Goal: Information Seeking & Learning: Learn about a topic

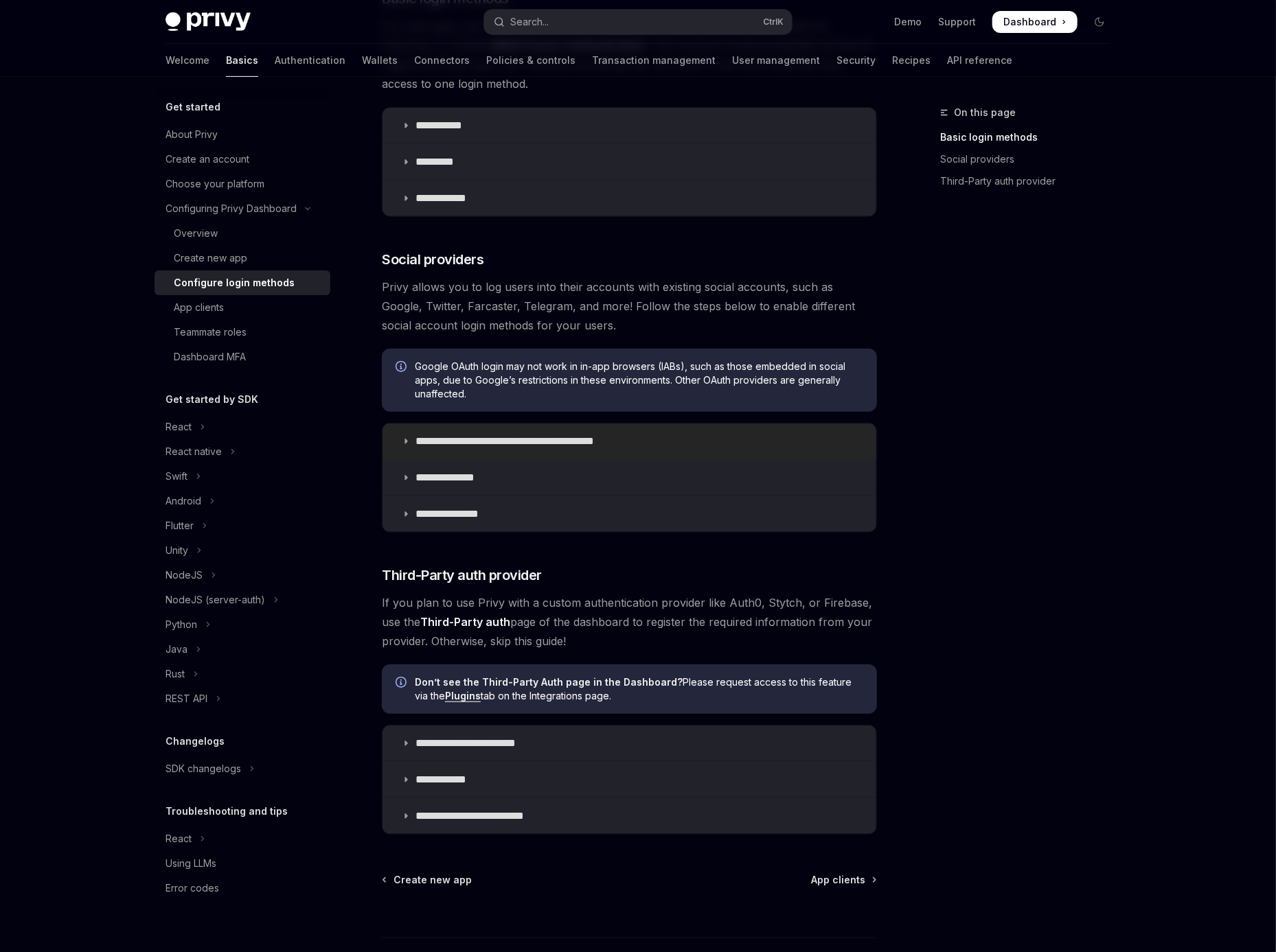
scroll to position [377, 0]
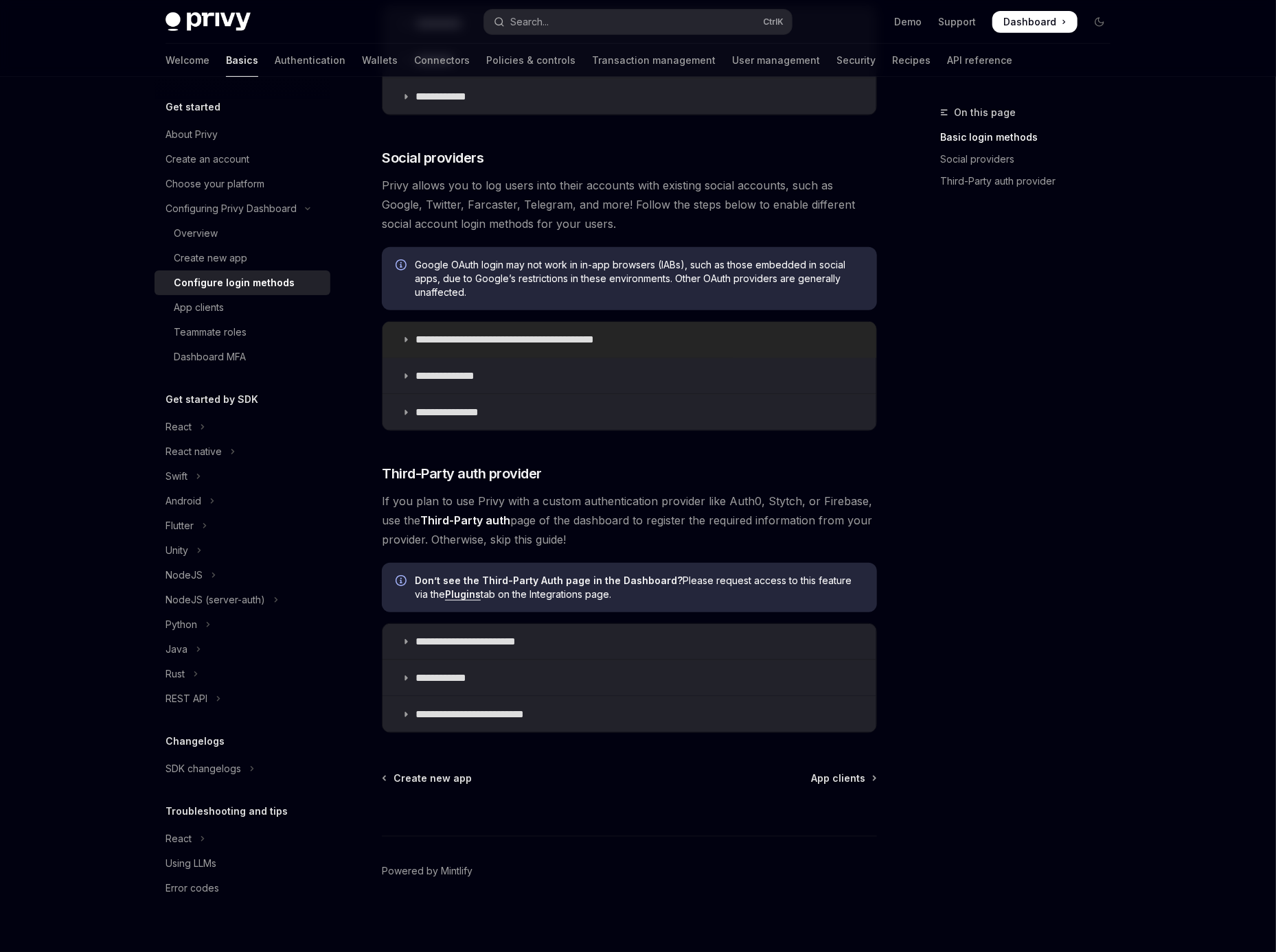
type textarea "*"
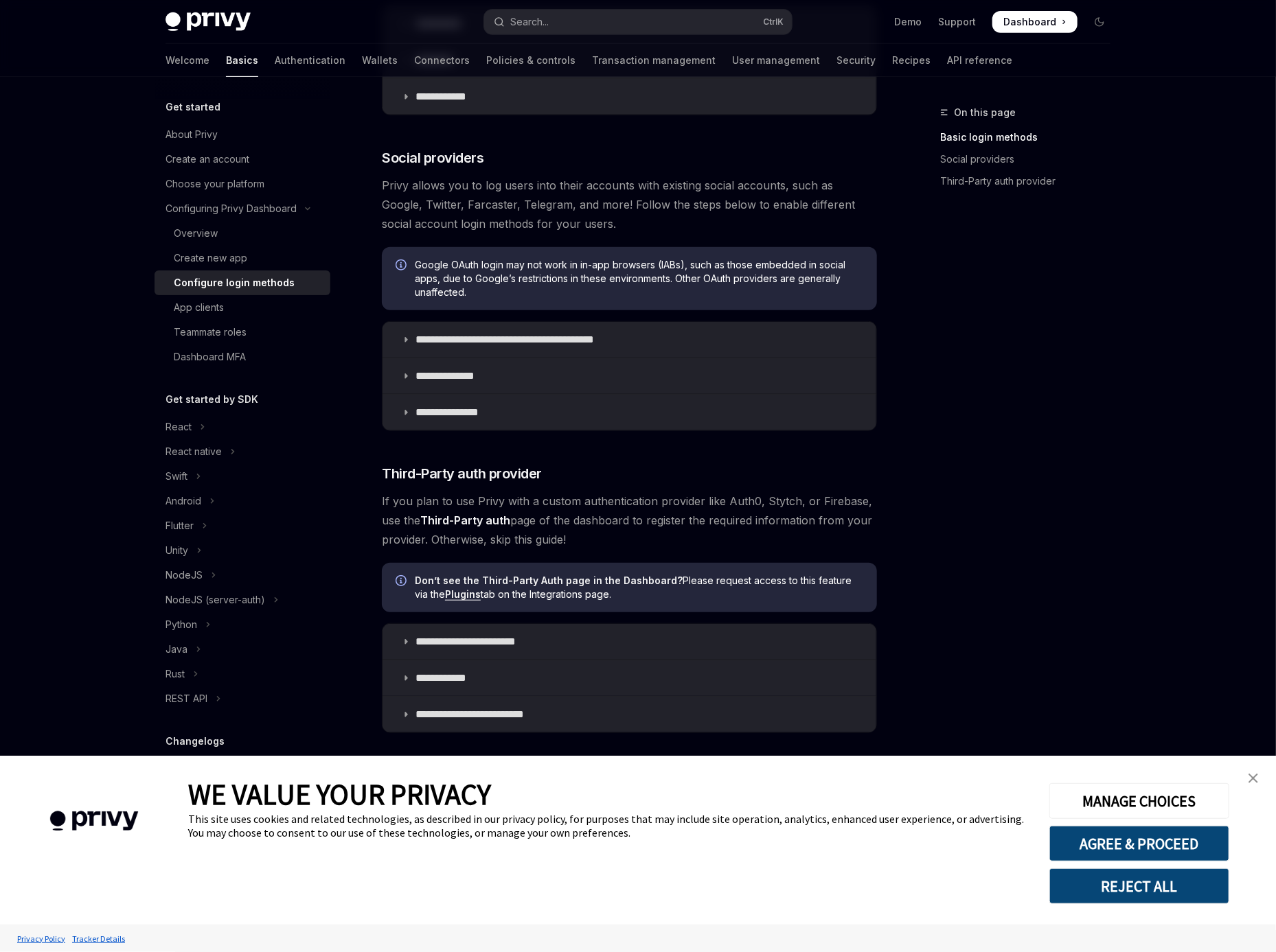
click at [1252, 777] on img "close banner" at bounding box center [1253, 779] width 10 height 10
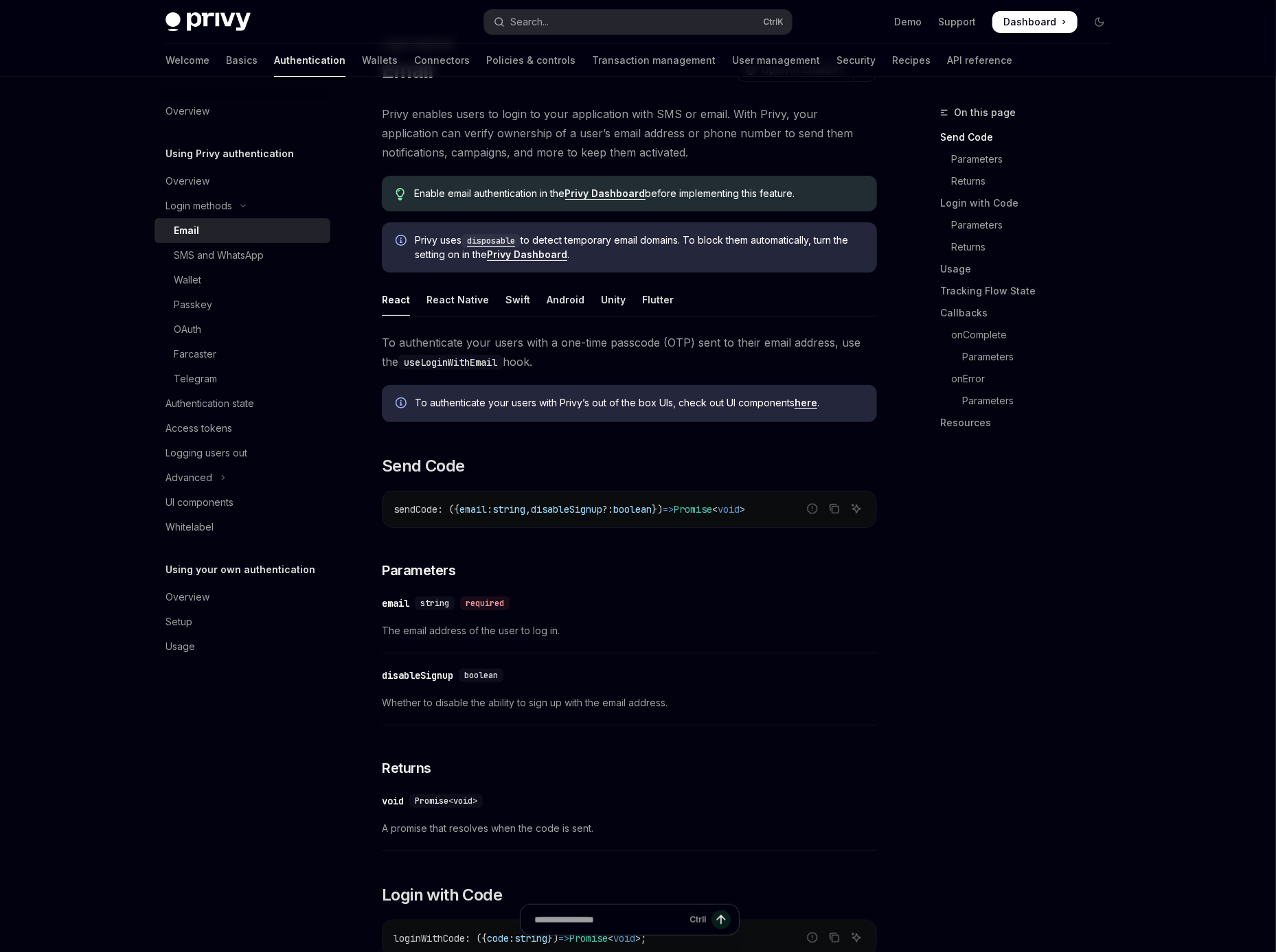
type textarea "*"
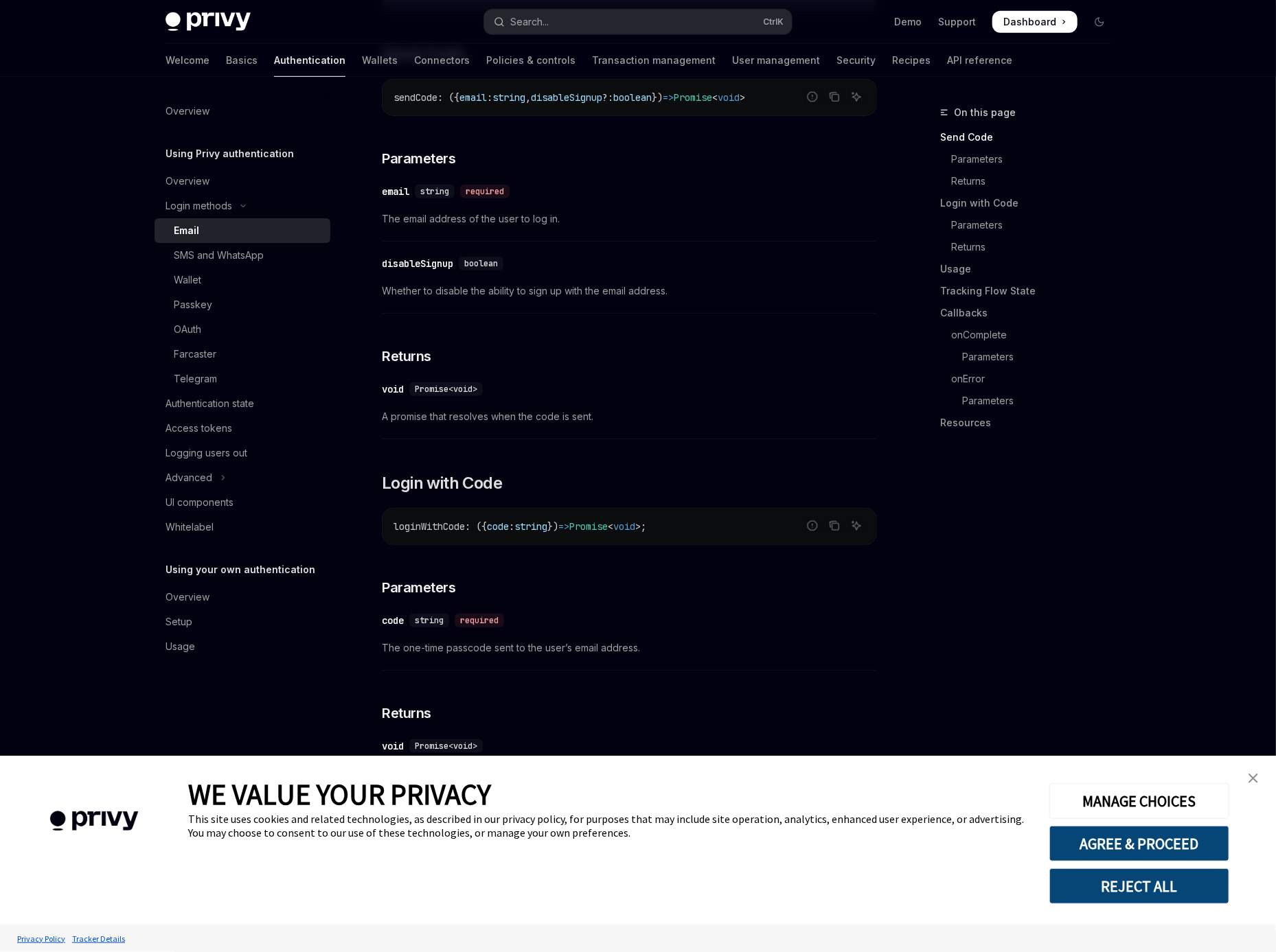
scroll to position [618, 0]
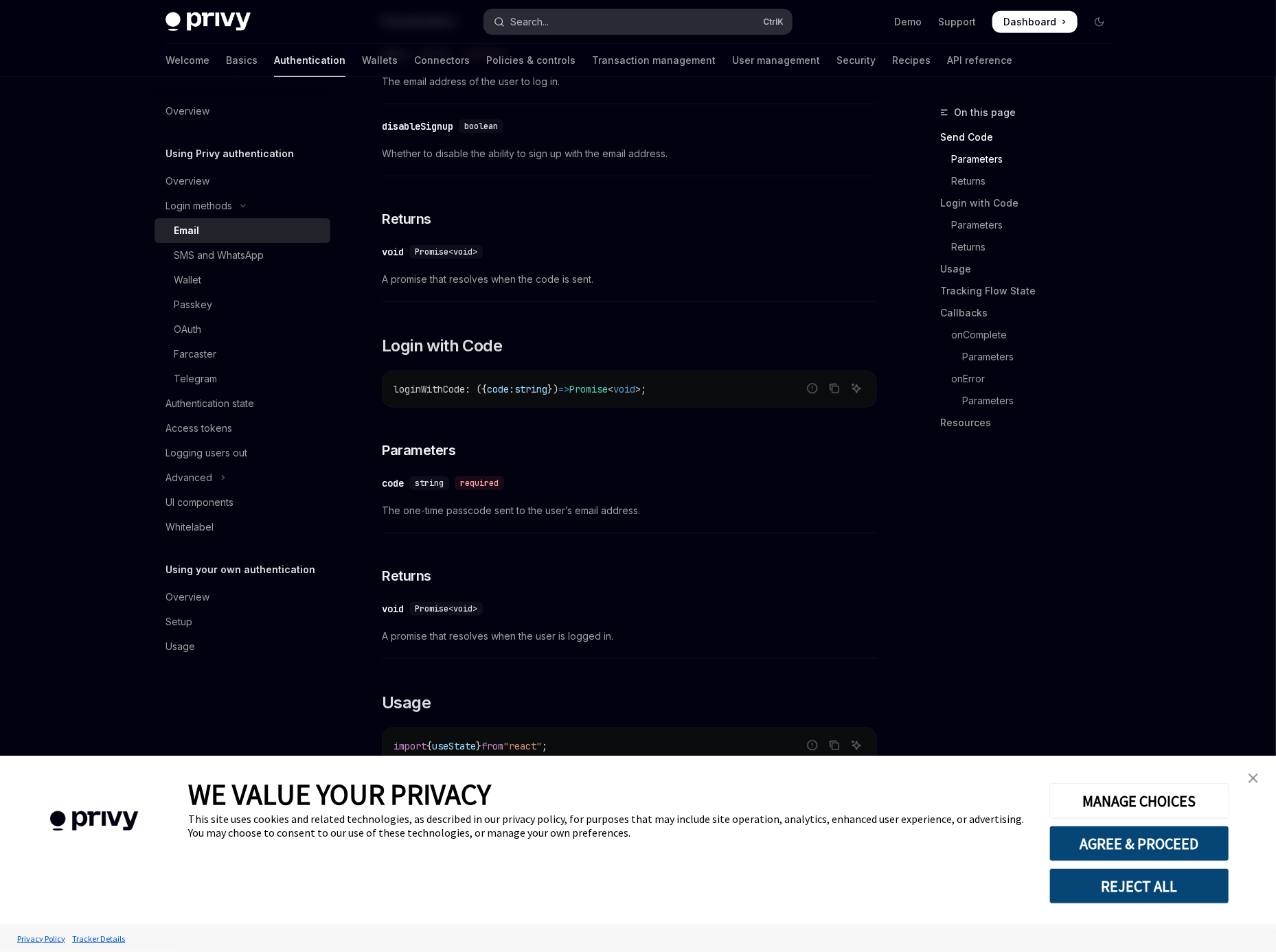
click at [543, 27] on div "Search..." at bounding box center [530, 22] width 39 height 17
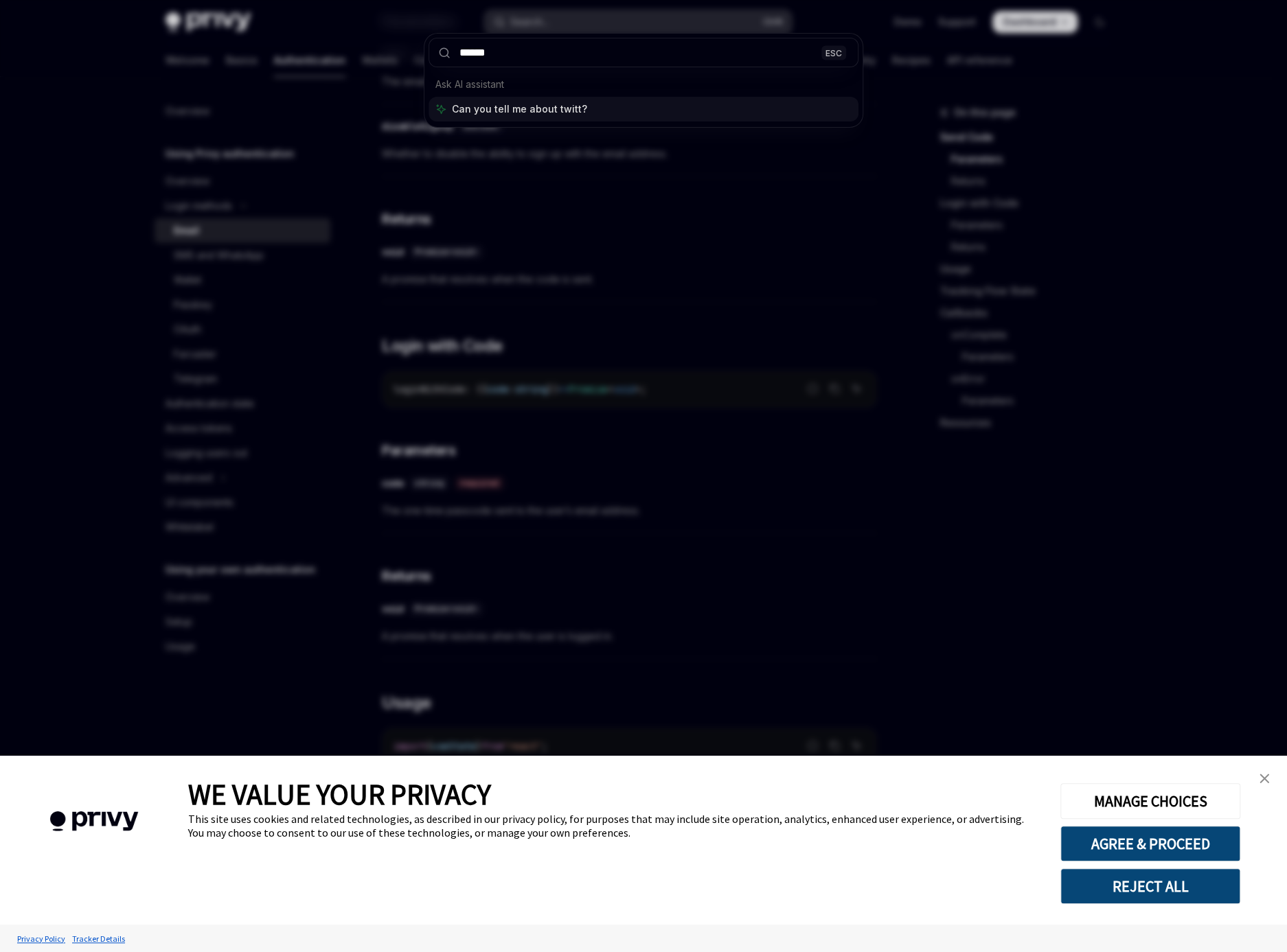
type input "*******"
type textarea "*"
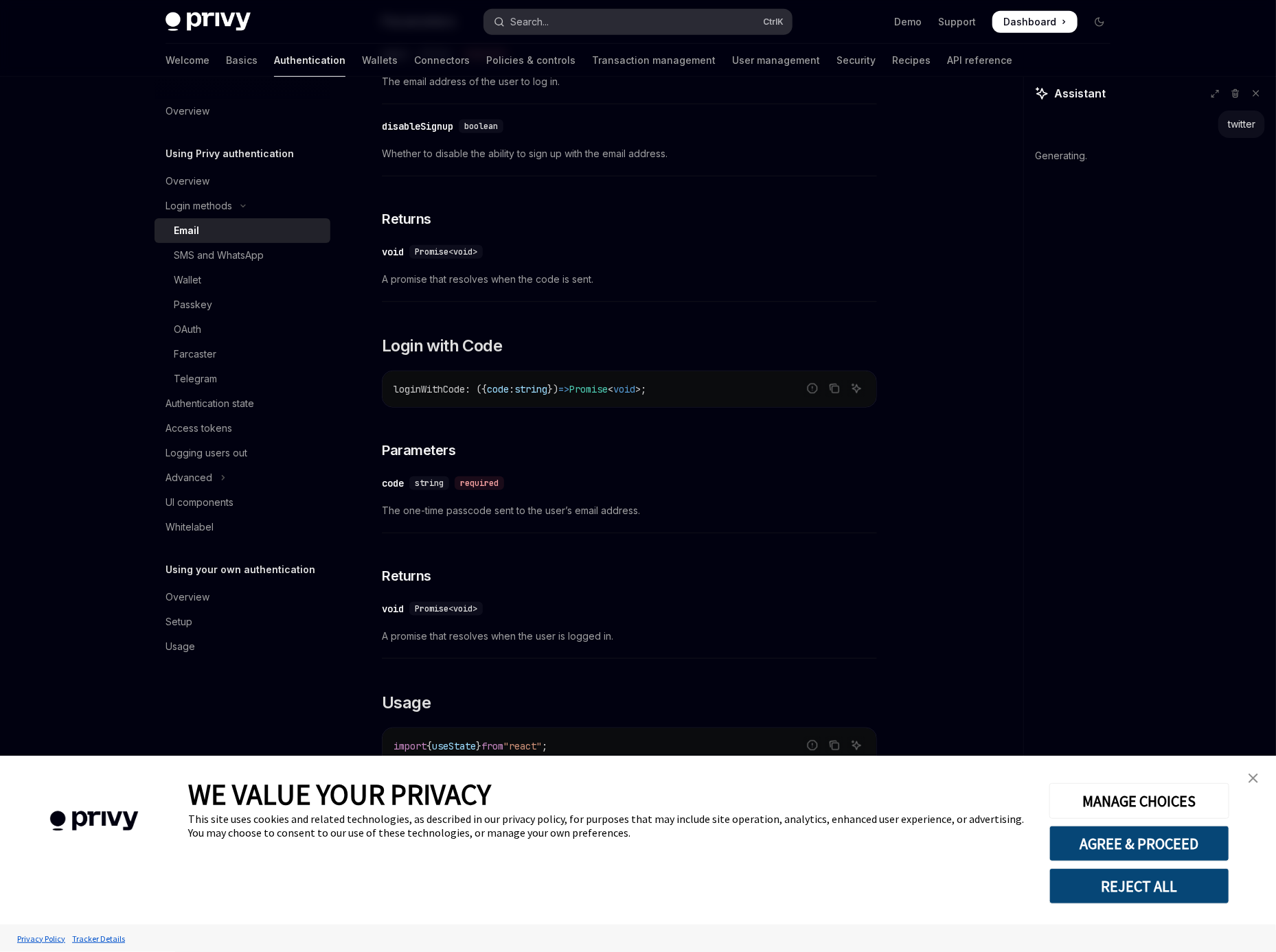
click at [571, 15] on button "Search... Ctrl K" at bounding box center [638, 22] width 308 height 25
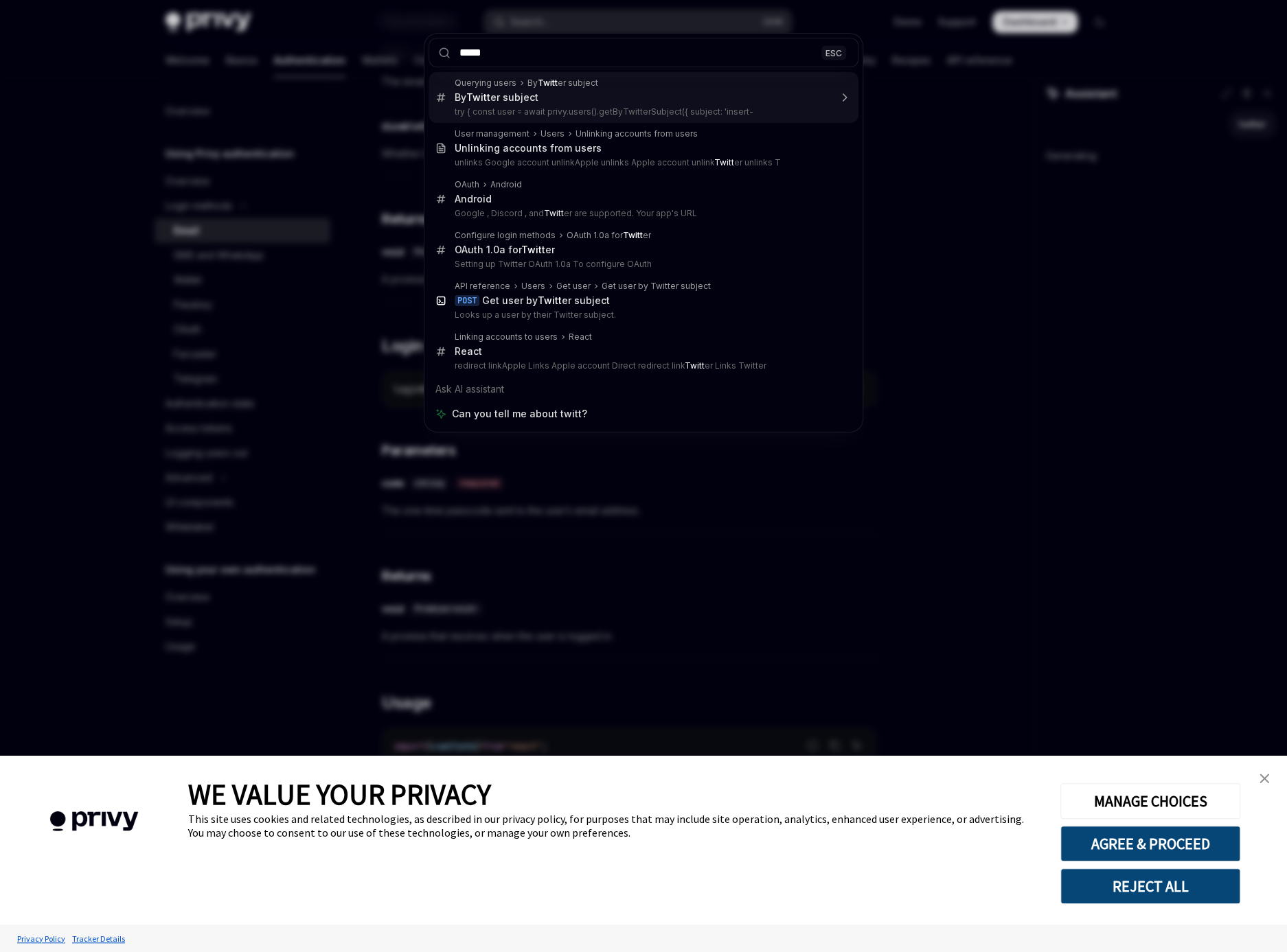
type input "******"
type textarea "*"
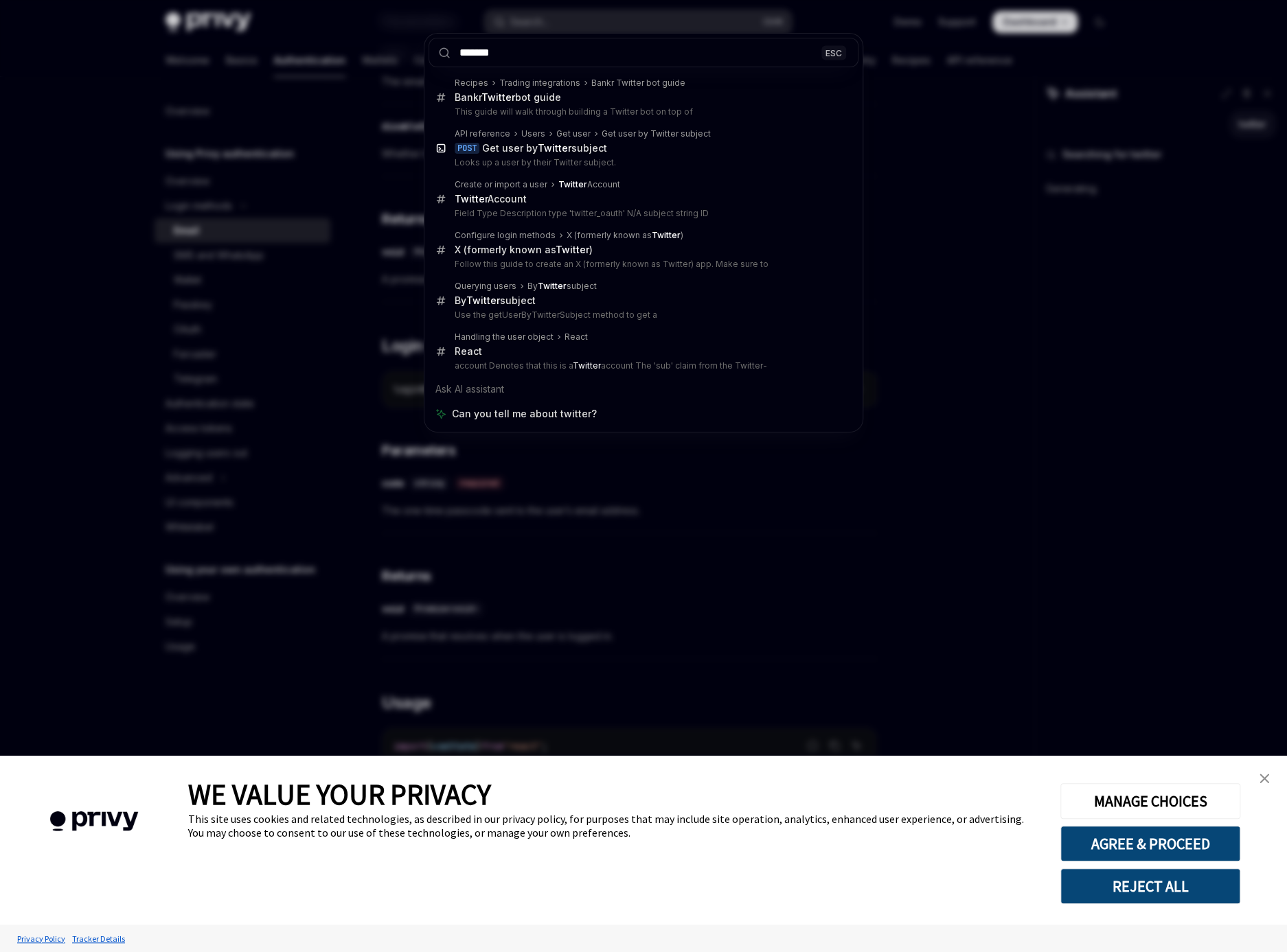
type input "*******"
click at [927, 178] on div "******* ESC Recipes Trading integrations Bankr Twitter bot guide Bankr Twitter …" at bounding box center [644, 476] width 1287 height 952
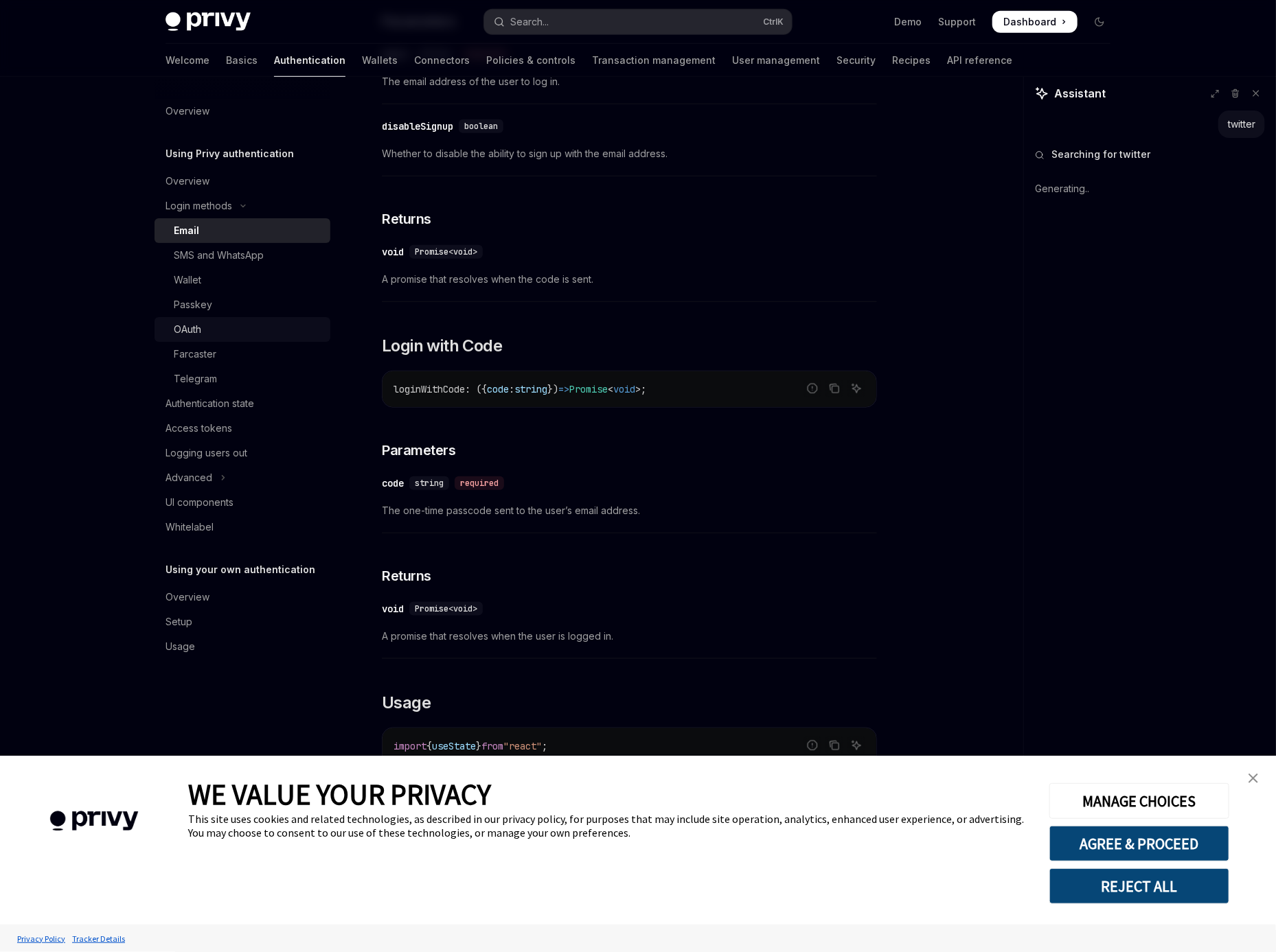
click at [214, 326] on div "OAuth" at bounding box center [247, 329] width 149 height 17
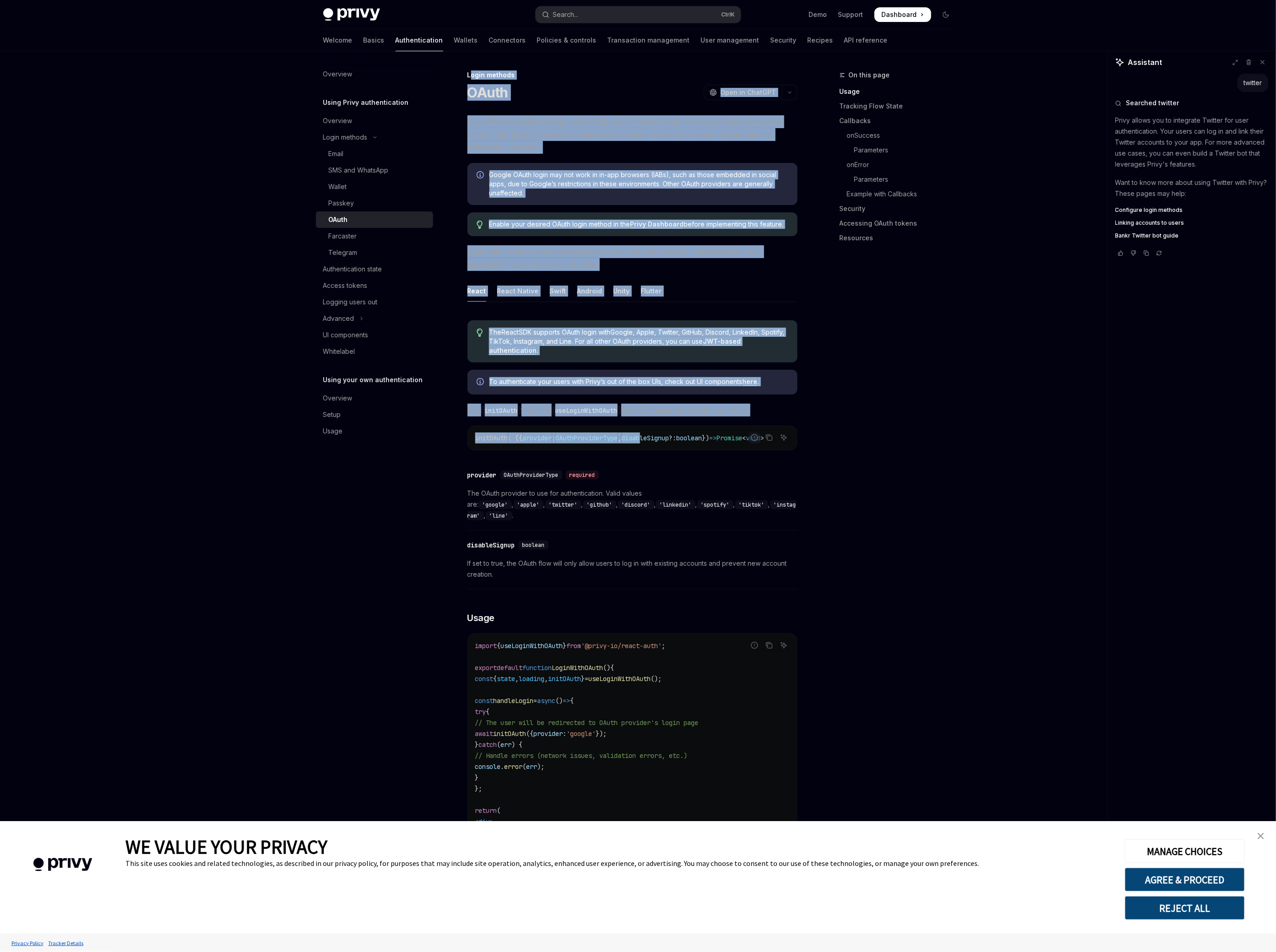
drag, startPoint x: 478, startPoint y: 118, endPoint x: 657, endPoint y: 432, distance: 361.4
click at [535, 94] on div "OAuth OpenAI Open in ChatGPT" at bounding box center [632, 93] width 330 height 16
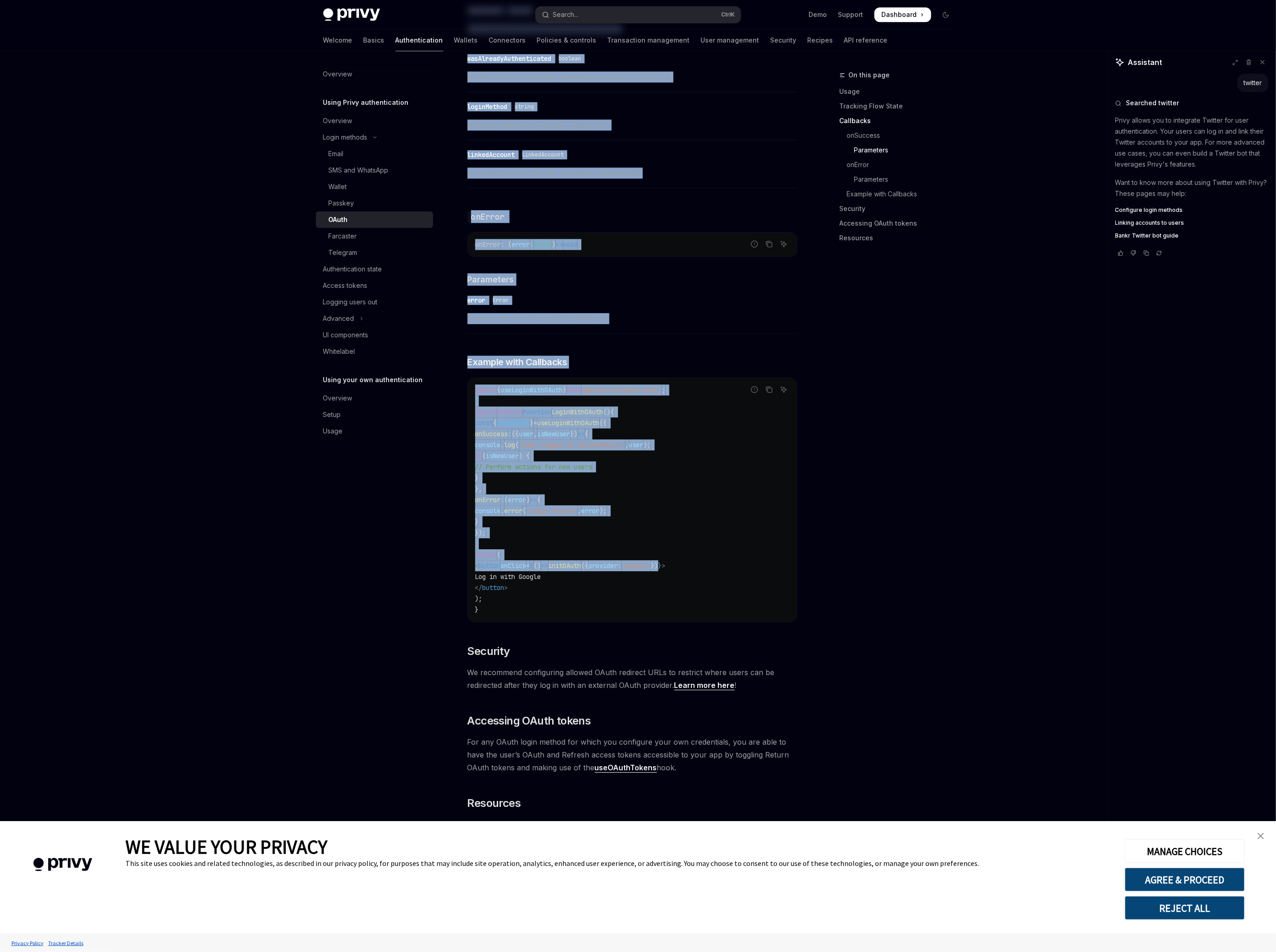
scroll to position [1475, 0]
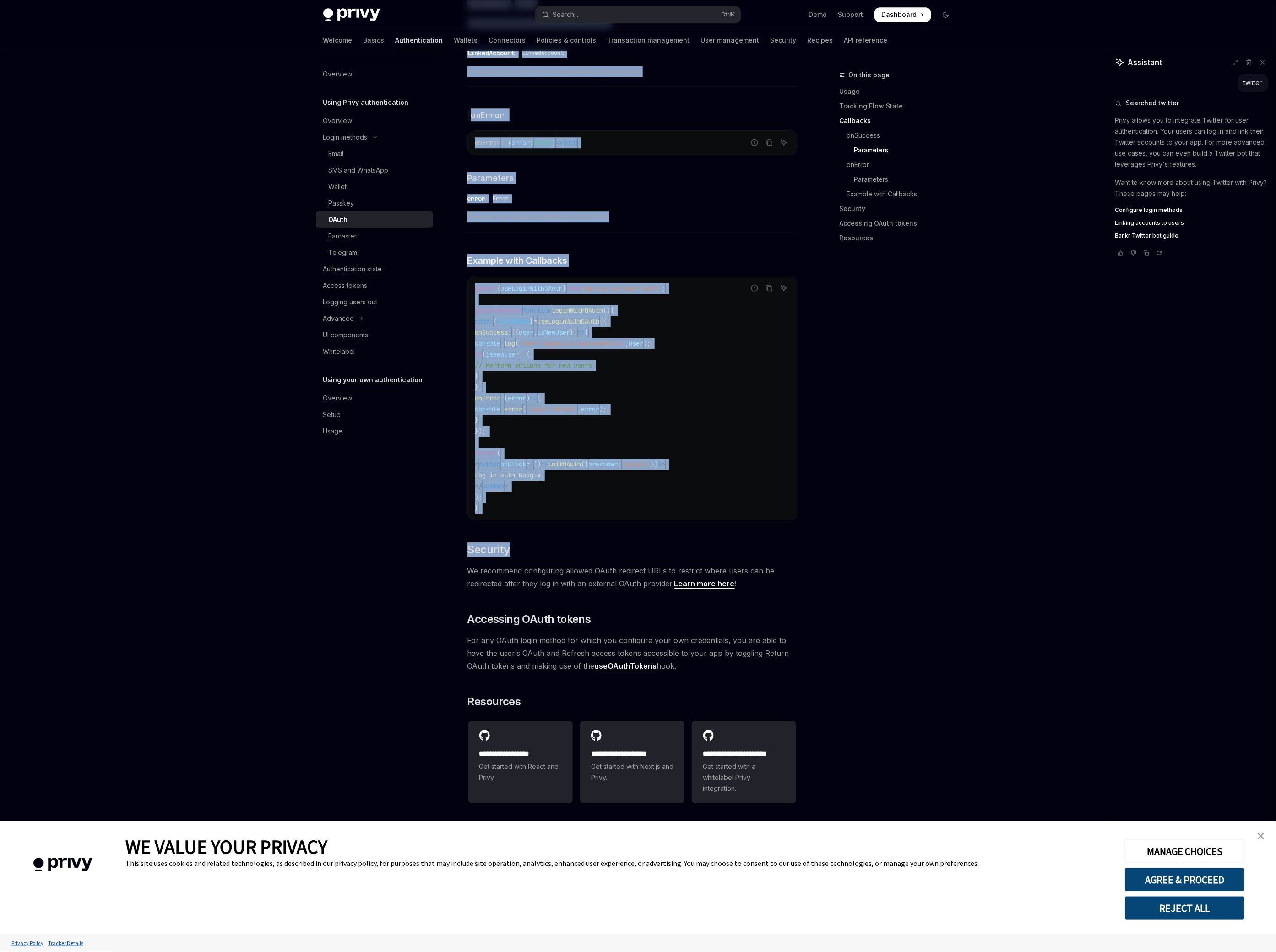
drag, startPoint x: 537, startPoint y: 183, endPoint x: 737, endPoint y: 526, distance: 397.1
copy div "Login methods OAuth OpenAI Open in ChatGPT OpenAI Open in ChatGPT Privy offers …"
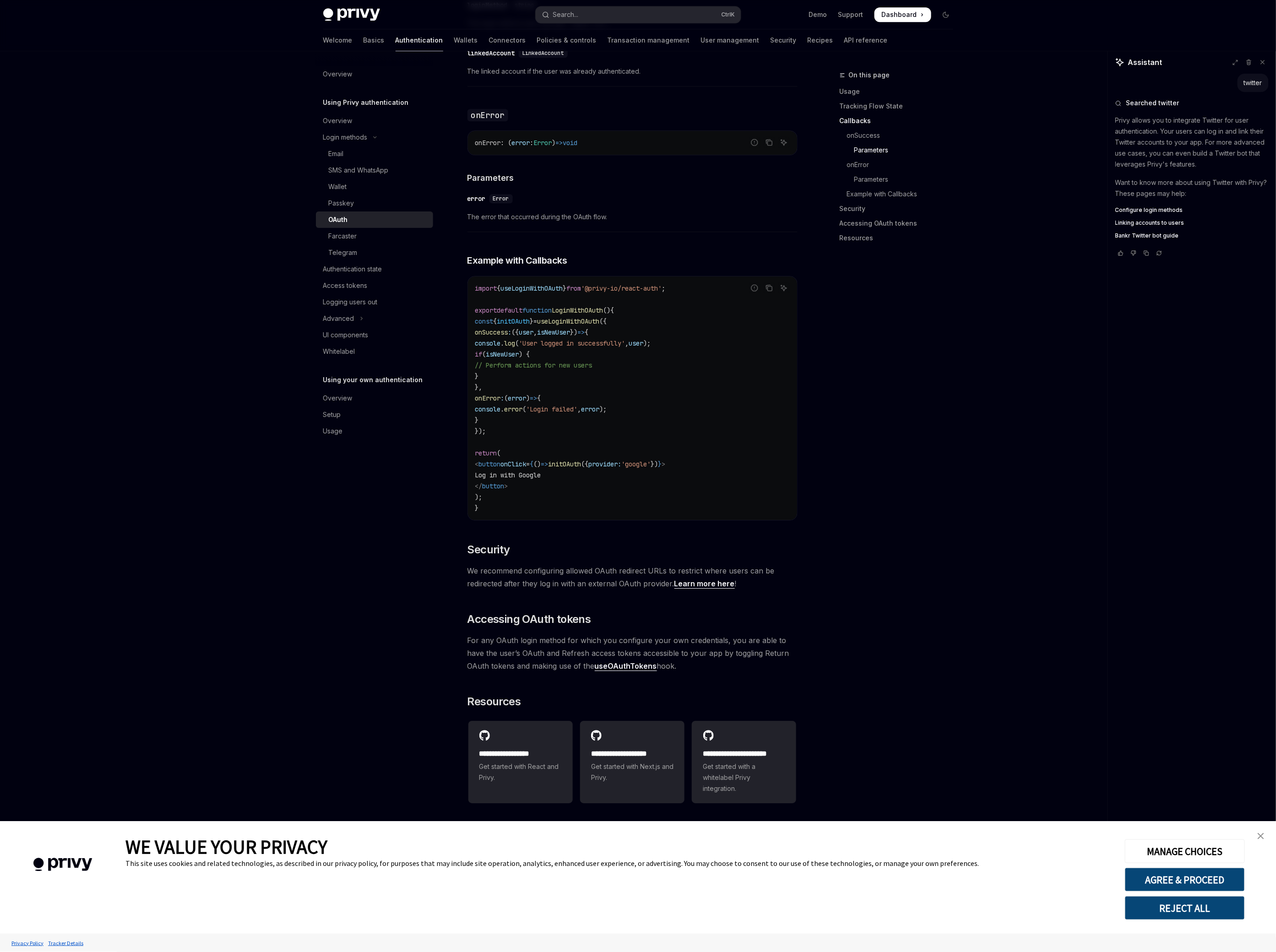
click at [821, 468] on div "On this page Usage Tracking Flow State Callbacks onSuccess Parameters onError P…" at bounding box center [891, 511] width 139 height 883
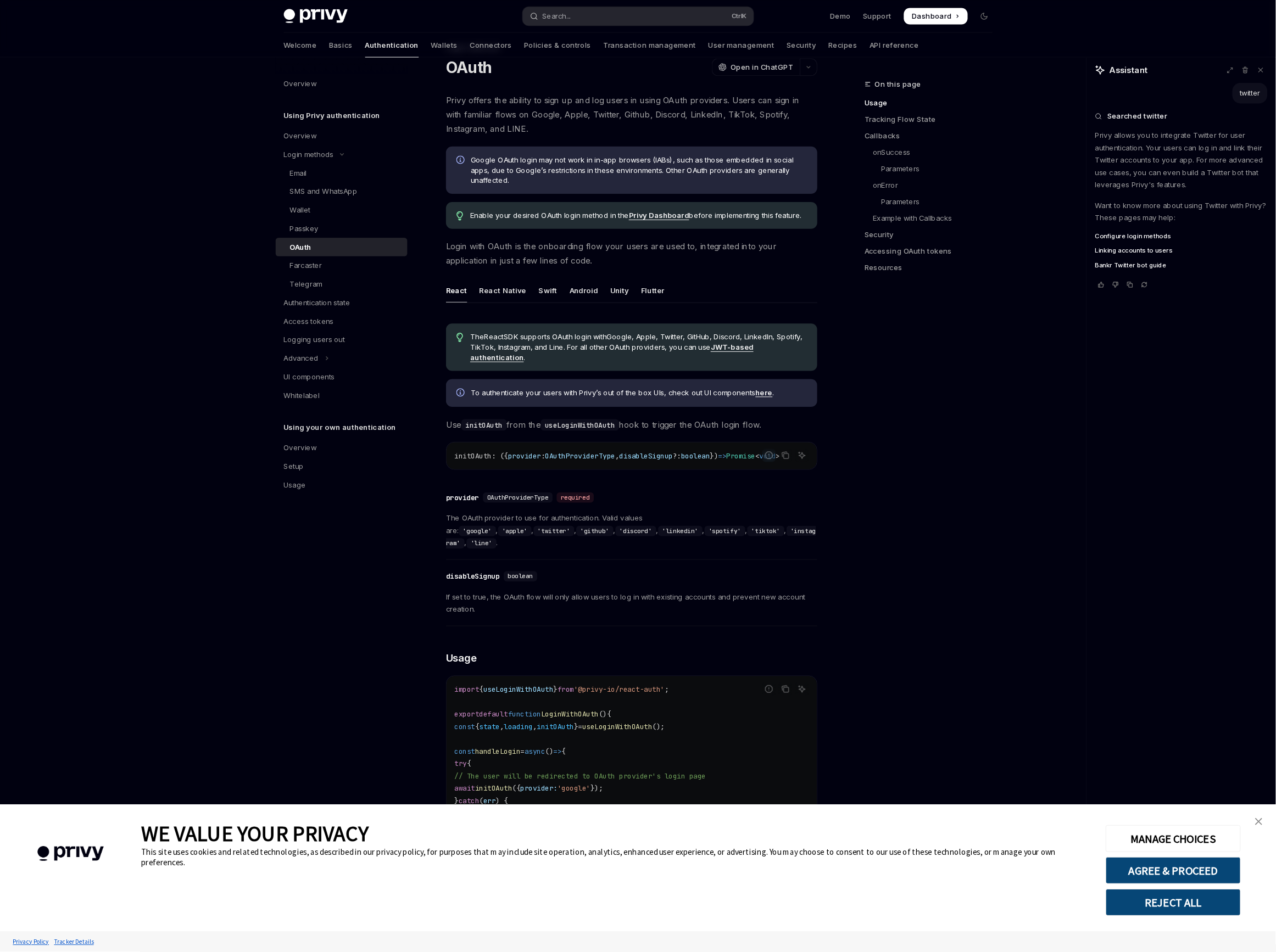
scroll to position [40, 0]
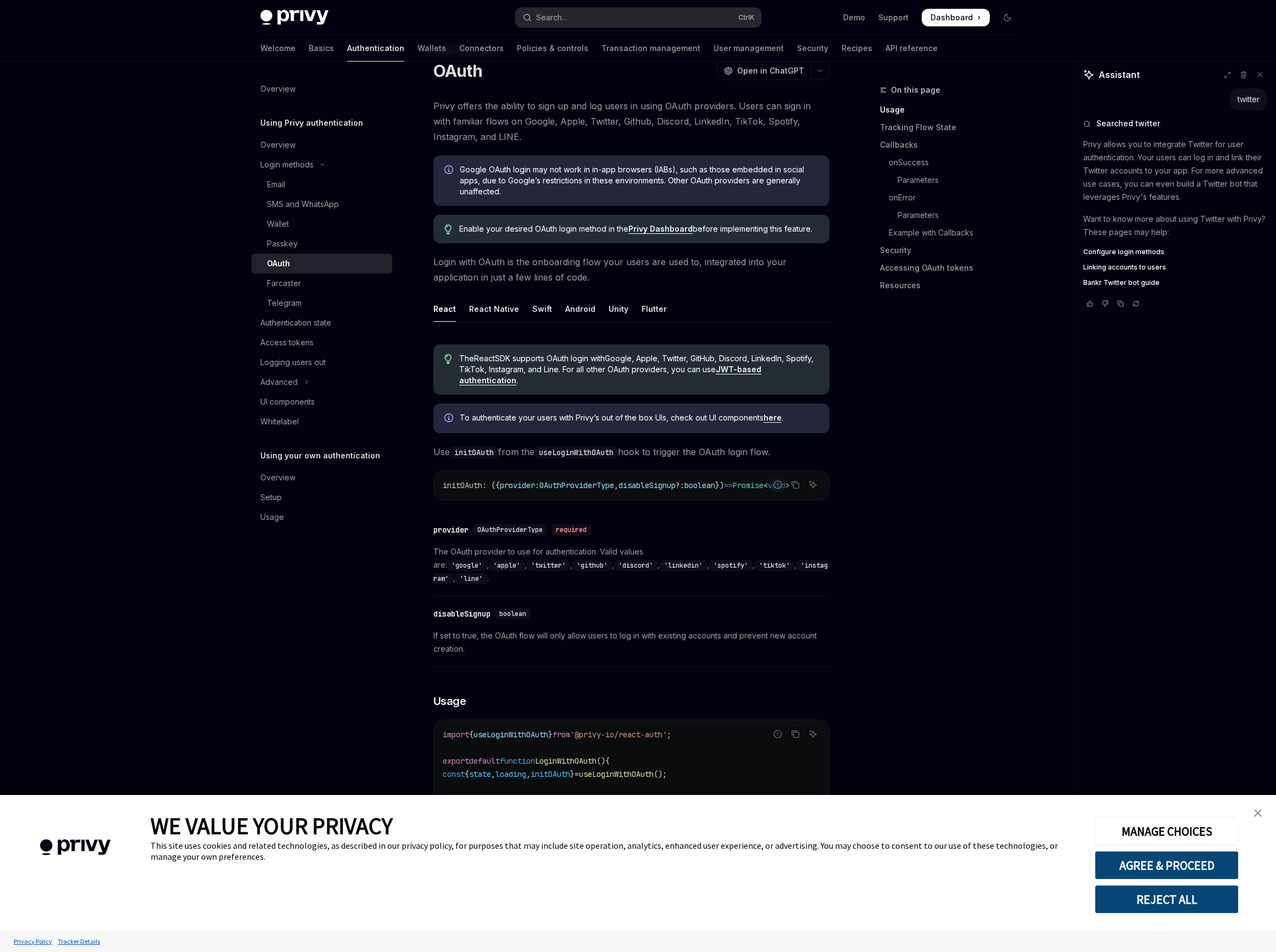
type textarea "*"
